Goal: Obtain resource: Download file/media

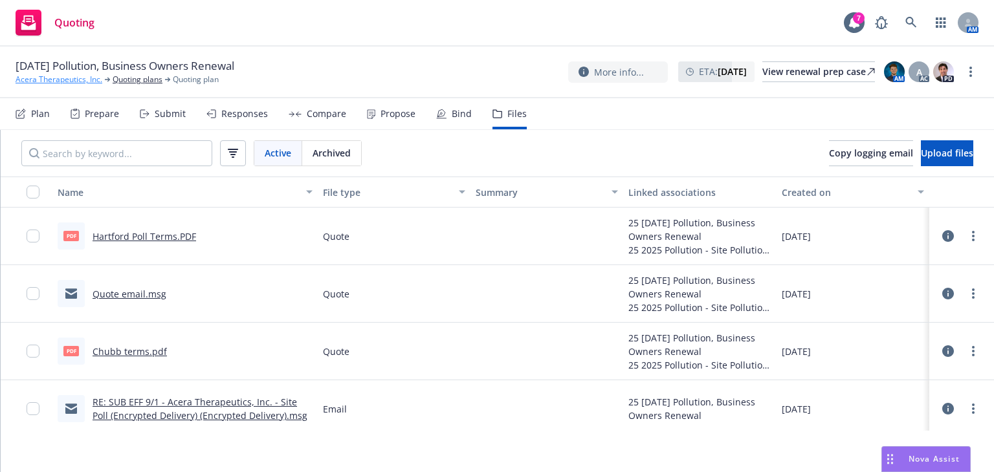
click at [82, 81] on link "Acera Therapeutics, Inc." at bounding box center [59, 80] width 87 height 12
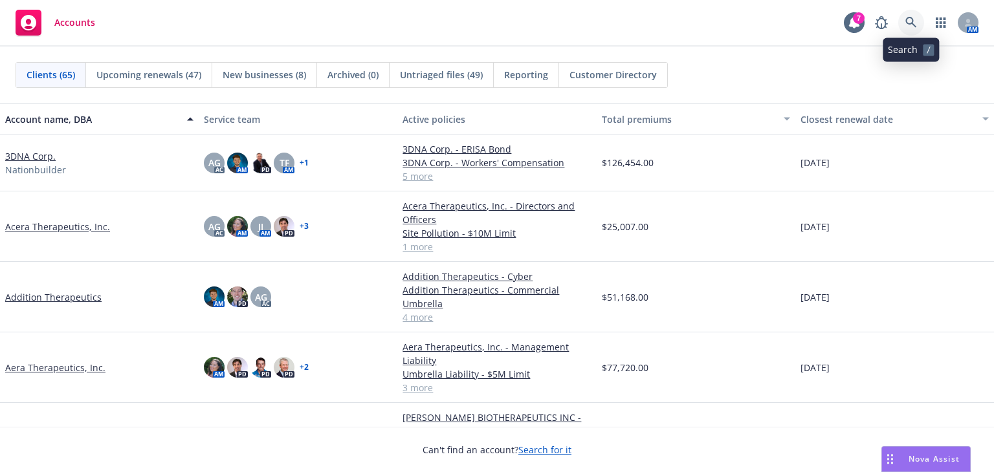
click at [911, 25] on icon at bounding box center [911, 23] width 12 height 12
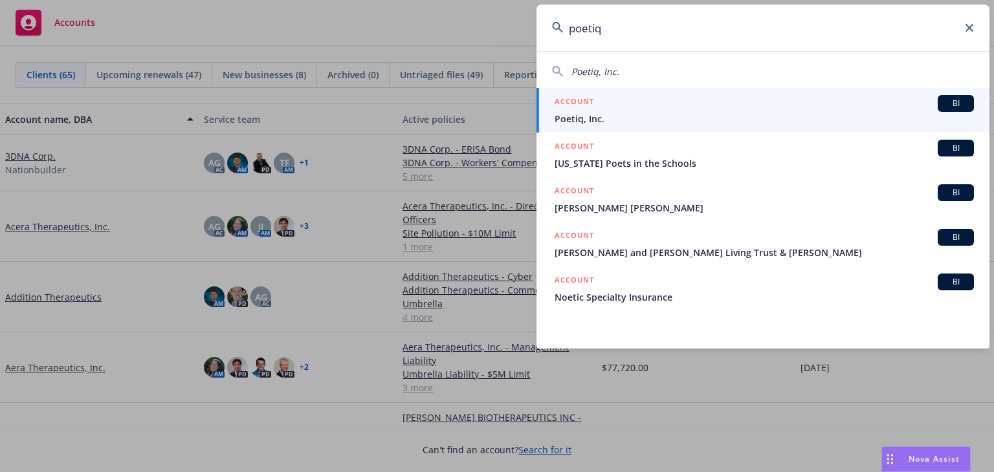
type input "poetiq"
click at [808, 112] on span "Poetiq, Inc." at bounding box center [763, 119] width 419 height 14
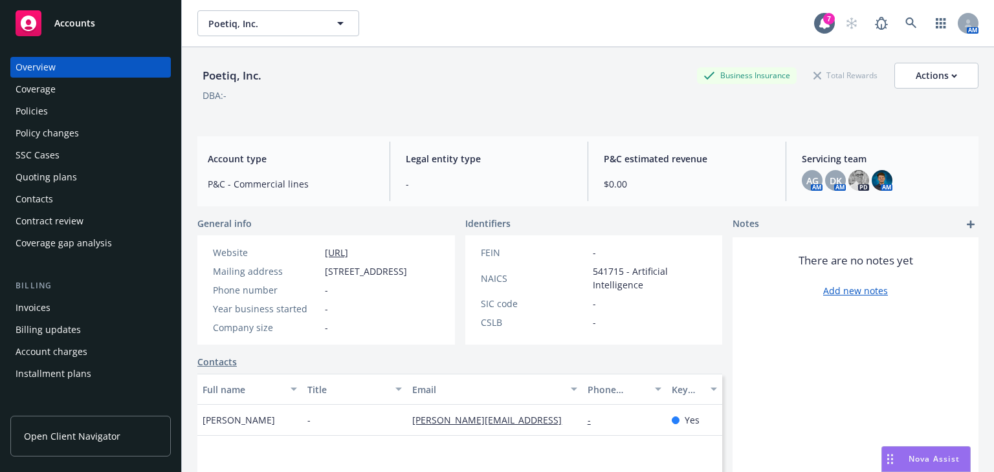
click at [74, 170] on div "Quoting plans" at bounding box center [46, 177] width 61 height 21
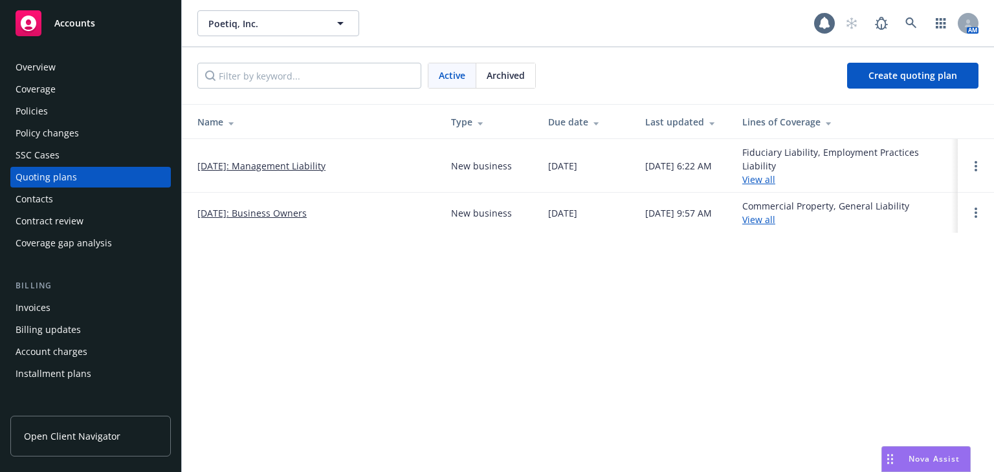
click at [276, 209] on link "[DATE]: Business Owners" at bounding box center [251, 213] width 109 height 14
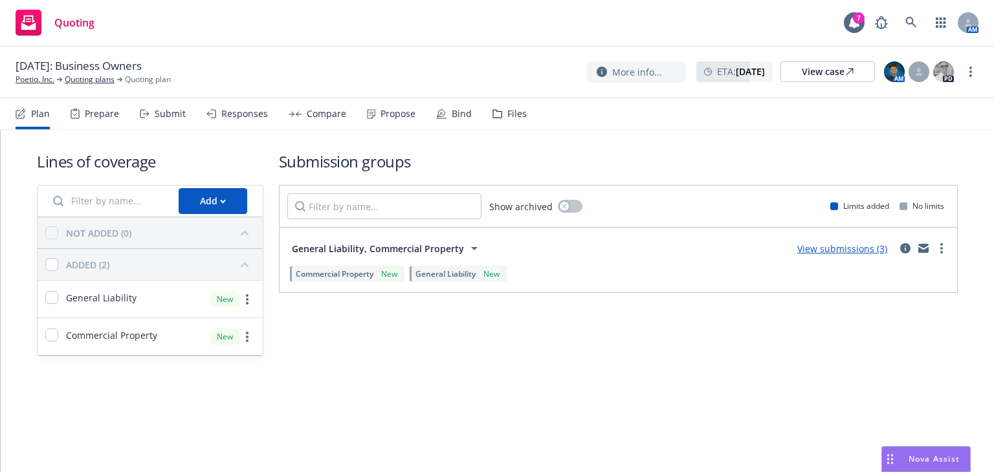
click at [505, 126] on div "Files" at bounding box center [509, 113] width 34 height 31
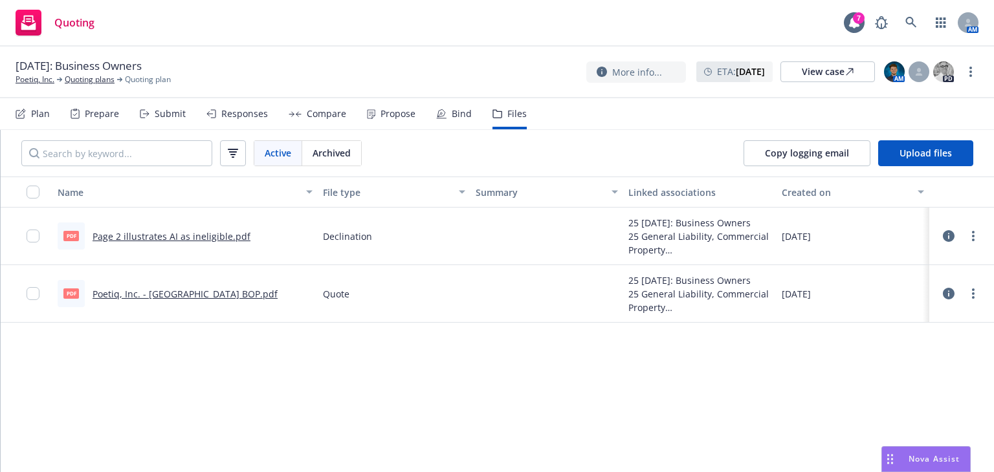
click at [215, 296] on link "Poetiq, Inc. - [GEOGRAPHIC_DATA] BOP.pdf" at bounding box center [185, 294] width 185 height 12
